Goal: Task Accomplishment & Management: Complete application form

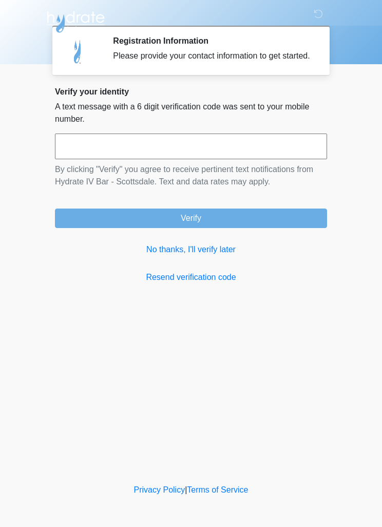
click at [80, 159] on input "text" at bounding box center [191, 146] width 272 height 26
type input "******"
click at [286, 228] on button "Verify" at bounding box center [191, 218] width 272 height 20
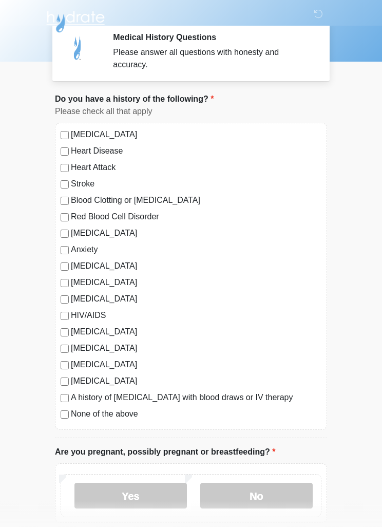
scroll to position [3, 0]
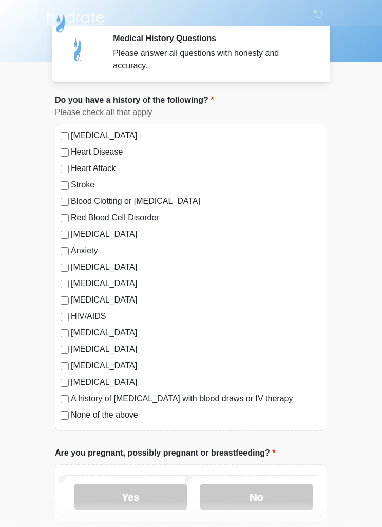
click at [64, 408] on div "None of the above" at bounding box center [191, 414] width 261 height 12
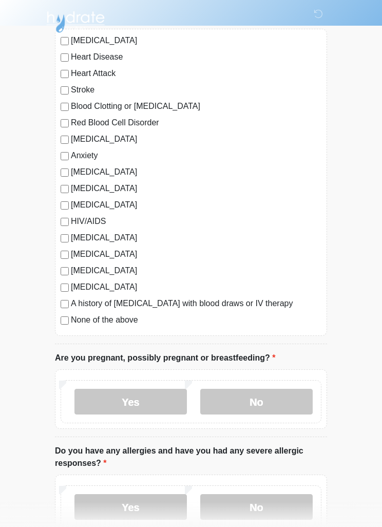
click at [284, 398] on label "No" at bounding box center [256, 401] width 112 height 26
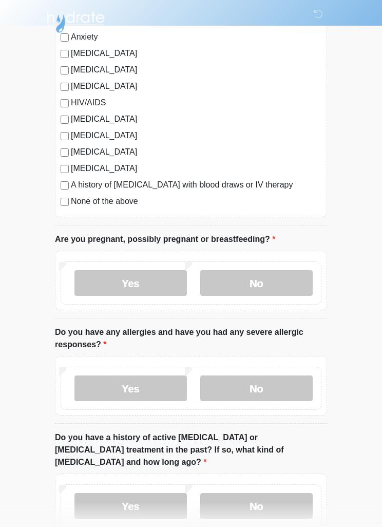
scroll to position [220, 0]
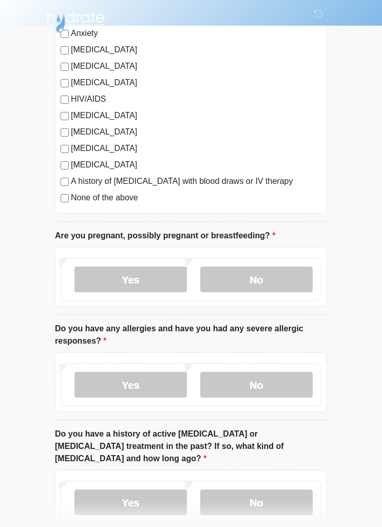
click at [291, 390] on label "No" at bounding box center [256, 385] width 112 height 26
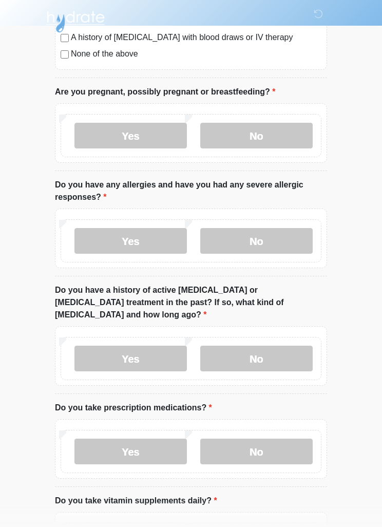
scroll to position [364, 0]
click at [297, 347] on label "No" at bounding box center [256, 358] width 112 height 26
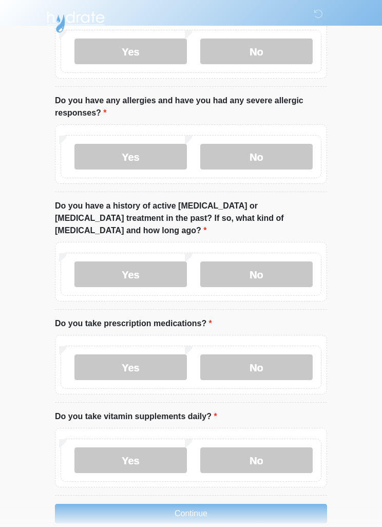
scroll to position [450, 0]
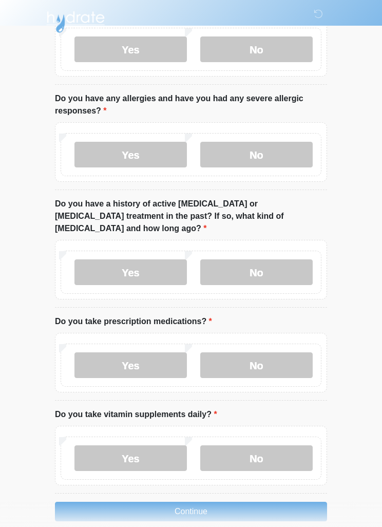
click at [296, 360] on label "No" at bounding box center [256, 365] width 112 height 26
click at [295, 445] on label "No" at bounding box center [256, 458] width 112 height 26
click at [286, 501] on button "Continue" at bounding box center [191, 511] width 272 height 20
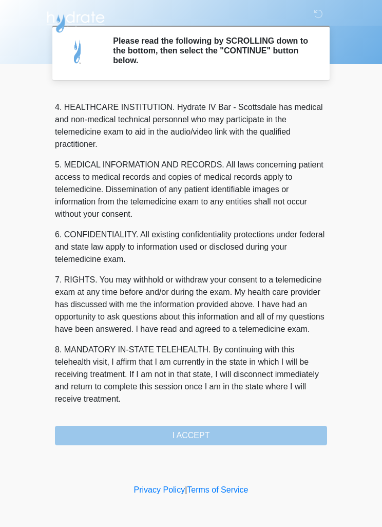
scroll to position [286, 0]
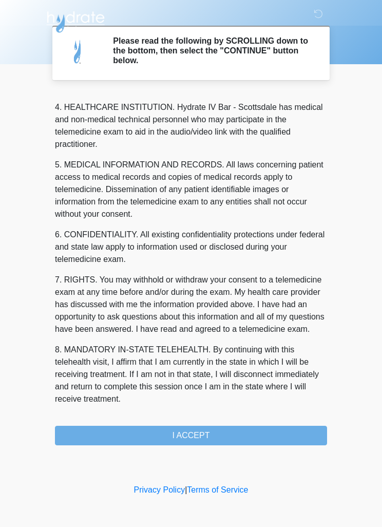
click at [278, 434] on button "I ACCEPT" at bounding box center [191, 435] width 272 height 20
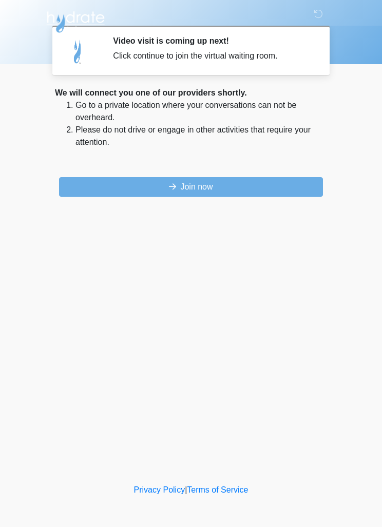
click at [240, 173] on div "We will connect you one of our providers shortly. Go to a private location wher…" at bounding box center [191, 142] width 272 height 110
click at [290, 188] on button "Join now" at bounding box center [191, 187] width 264 height 20
